Goal: Information Seeking & Learning: Learn about a topic

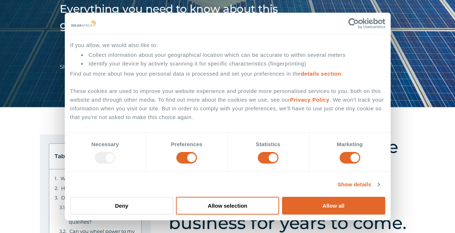
scroll to position [109, 0]
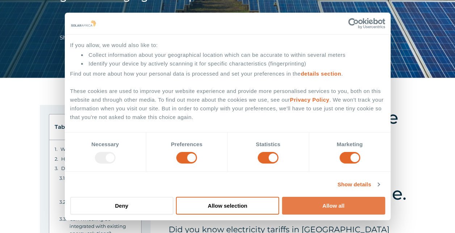
click at [345, 207] on button "Allow all" at bounding box center [333, 206] width 103 height 18
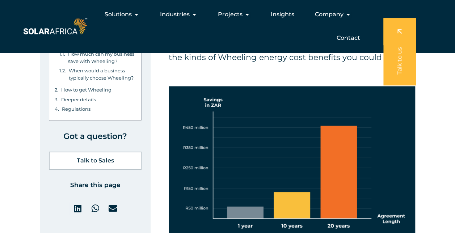
scroll to position [1920, 0]
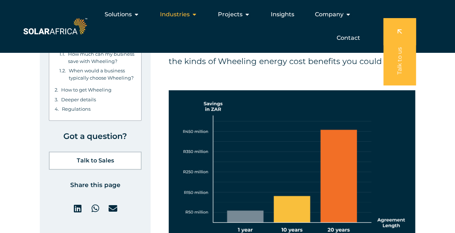
click at [181, 16] on span "Industries" at bounding box center [175, 14] width 30 height 9
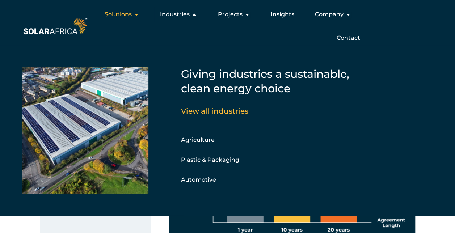
click at [126, 15] on span "Solutions" at bounding box center [118, 14] width 27 height 9
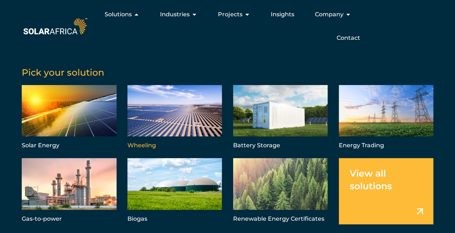
click at [186, 128] on link "Menu" at bounding box center [175, 118] width 95 height 66
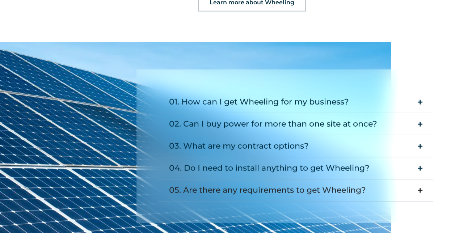
scroll to position [906, 0]
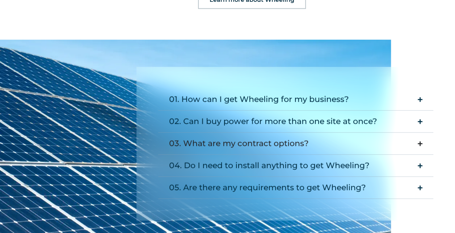
click at [250, 137] on div "03. What are my contract options?" at bounding box center [239, 144] width 140 height 14
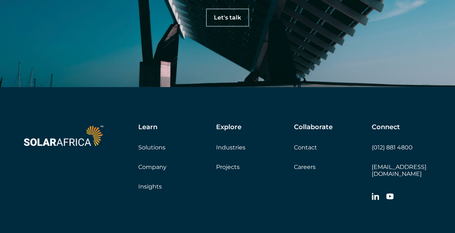
scroll to position [2310, 0]
